Goal: Register for event/course

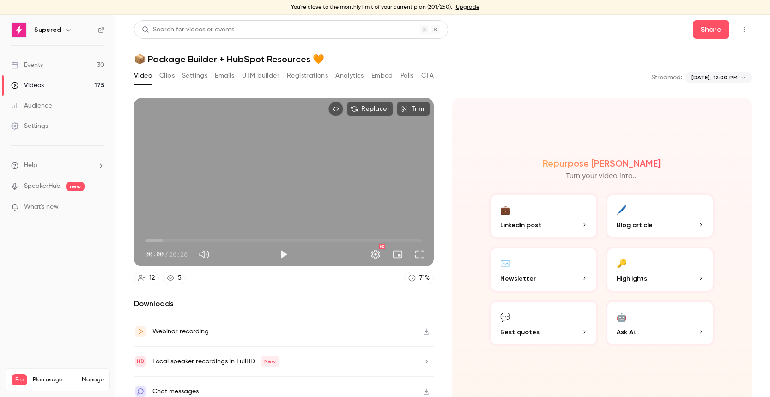
click at [37, 66] on div "Events" at bounding box center [27, 64] width 32 height 9
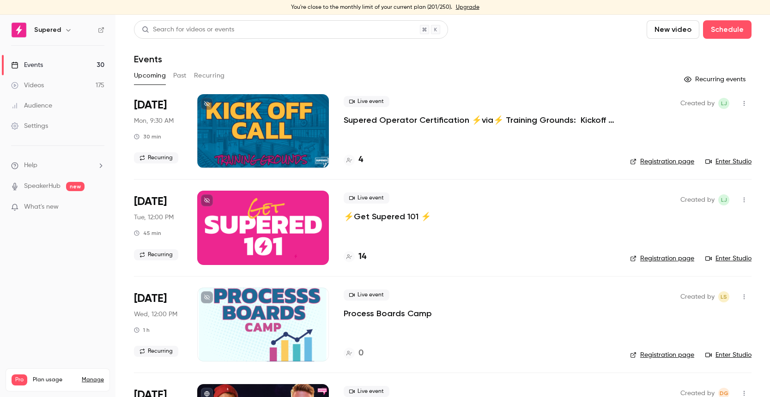
click at [429, 6] on div "You're close to the monthly limit of your current plan (201/250). Upgrade" at bounding box center [385, 7] width 770 height 15
click at [470, 6] on link "Upgrade" at bounding box center [468, 7] width 24 height 7
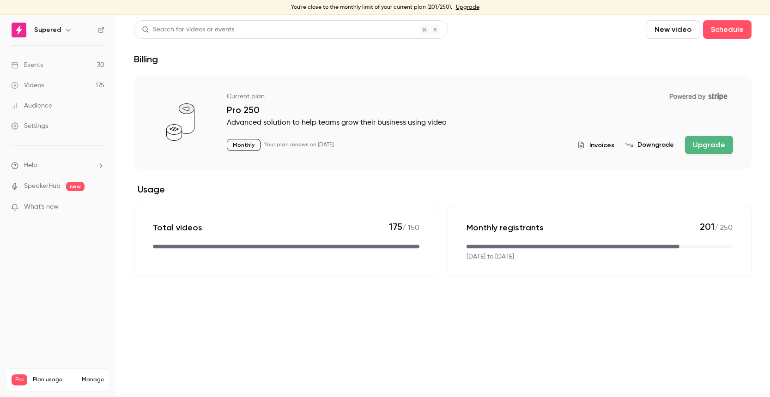
click at [601, 145] on span "Invoices" at bounding box center [601, 145] width 25 height 10
click at [55, 31] on h6 "Supered" at bounding box center [47, 29] width 27 height 9
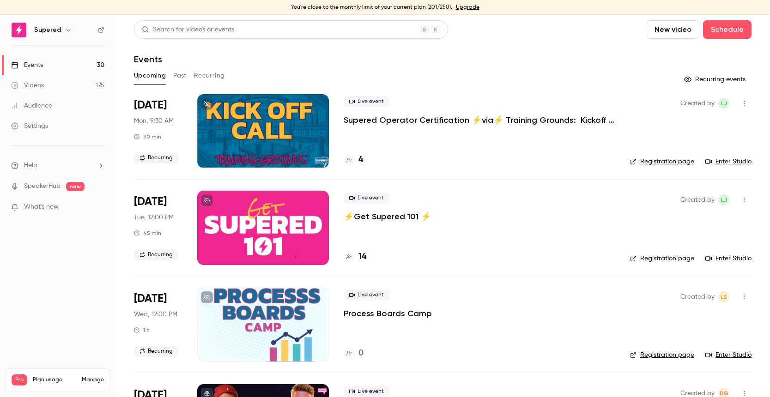
click at [465, 124] on p "Supered Operator Certification ⚡️via⚡️ Training Grounds: Kickoff Call" at bounding box center [478, 119] width 271 height 11
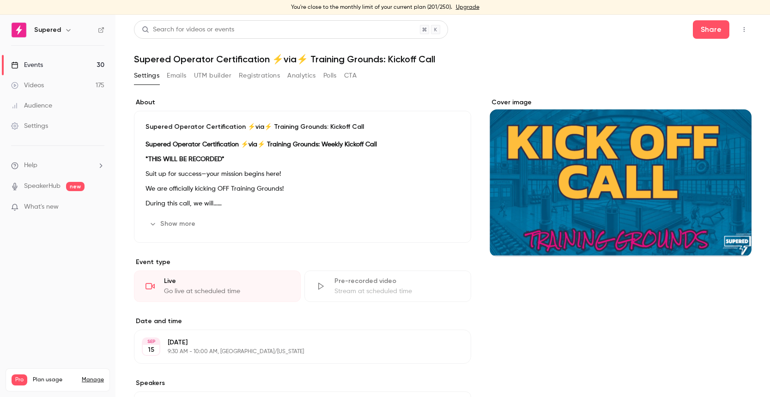
click at [260, 76] on button "Registrations" at bounding box center [259, 75] width 41 height 15
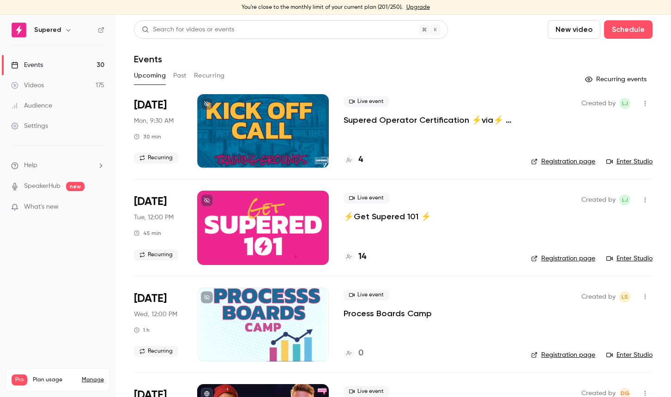
click at [633, 161] on link "Enter Studio" at bounding box center [629, 161] width 46 height 9
click at [623, 159] on link "Enter Studio" at bounding box center [629, 161] width 46 height 9
click at [638, 162] on link "Enter Studio" at bounding box center [629, 161] width 46 height 9
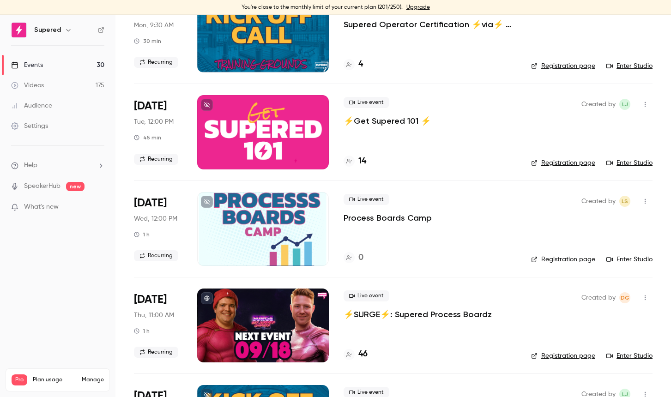
scroll to position [96, 0]
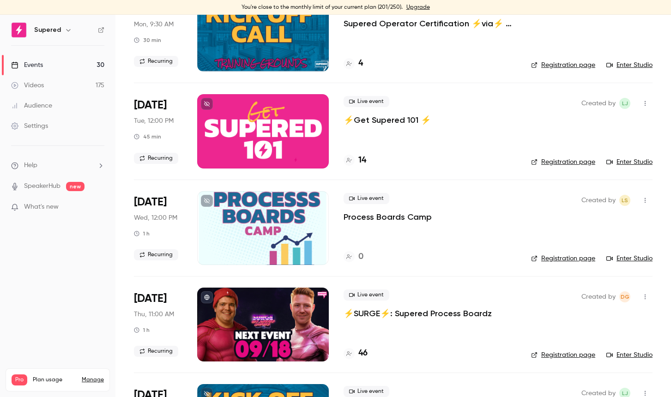
click at [285, 225] on div at bounding box center [263, 228] width 132 height 74
